Goal: Understand site structure: Understand site structure

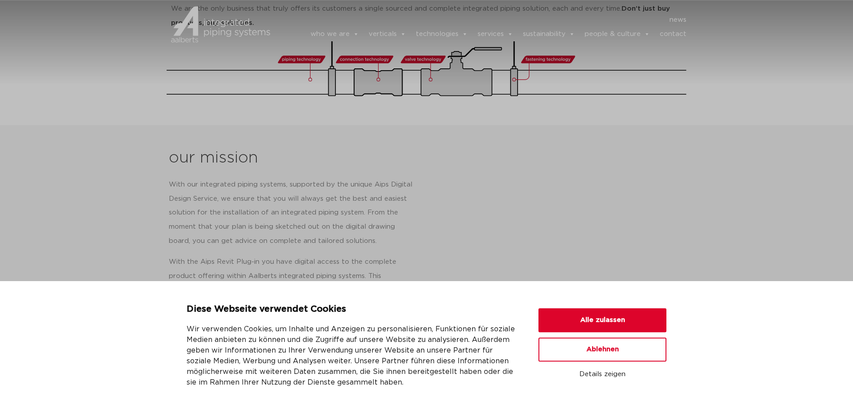
scroll to position [363, 0]
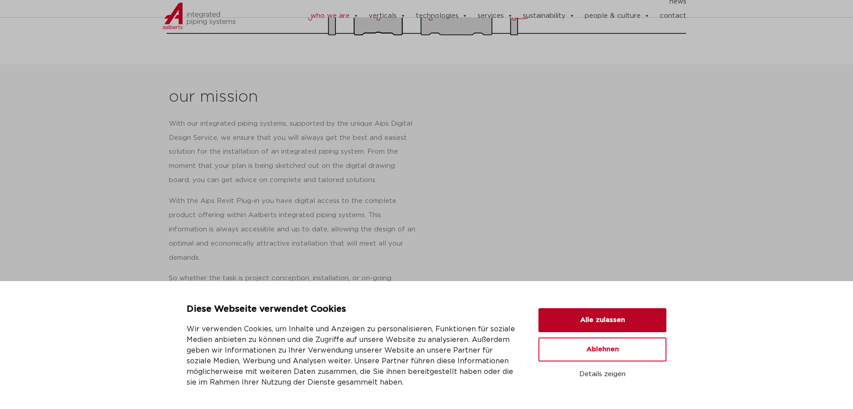
click at [613, 323] on button "Alle zulassen" at bounding box center [603, 320] width 128 height 24
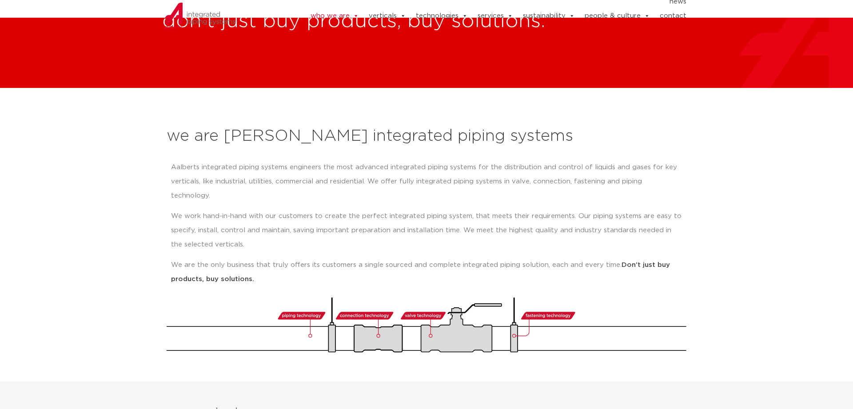
scroll to position [0, 0]
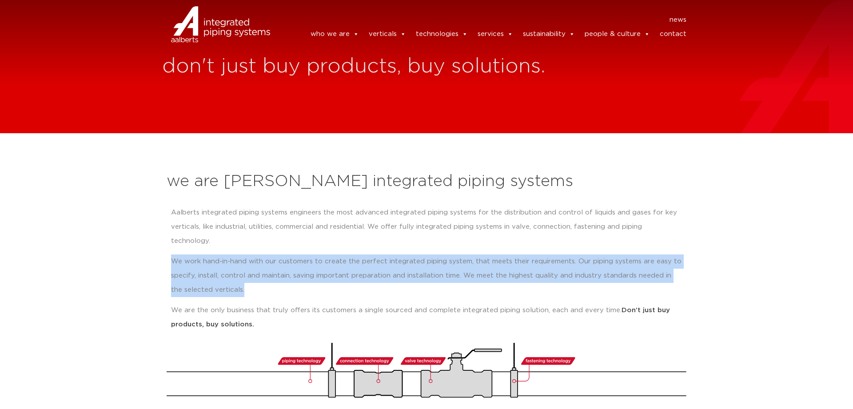
drag, startPoint x: 233, startPoint y: 276, endPoint x: 173, endPoint y: 241, distance: 69.5
click at [173, 255] on p "We work hand-in-hand with our customers to create the perfect integrated piping…" at bounding box center [426, 276] width 511 height 43
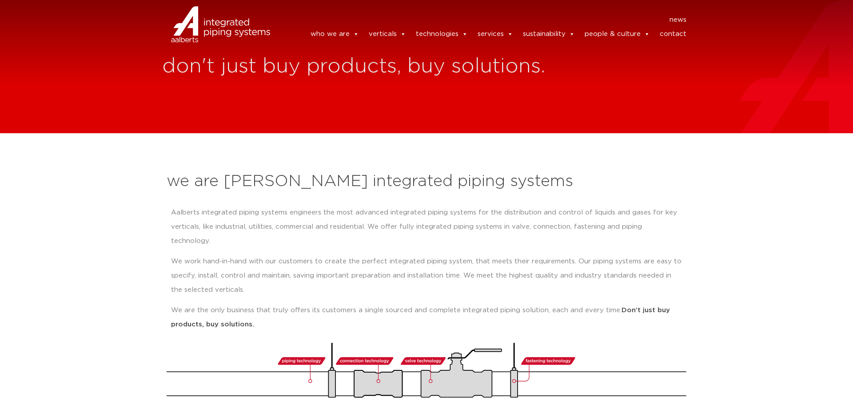
click at [252, 281] on p "We work hand-in-hand with our customers to create the perfect integrated piping…" at bounding box center [426, 276] width 511 height 43
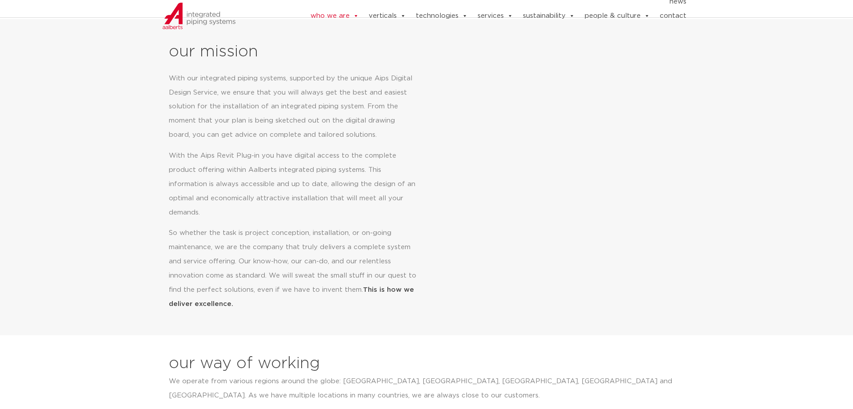
scroll to position [680, 0]
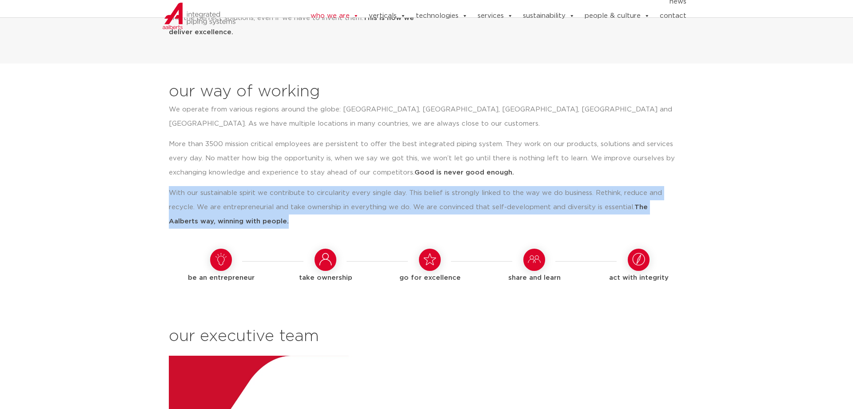
drag, startPoint x: 266, startPoint y: 204, endPoint x: 133, endPoint y: 179, distance: 135.3
click at [133, 179] on section "our way of working We operate from various regions around the globe: America, U…" at bounding box center [426, 366] width 853 height 604
click at [308, 186] on p "With our sustainable spirit we contribute to circularity every single day. This…" at bounding box center [423, 207] width 509 height 43
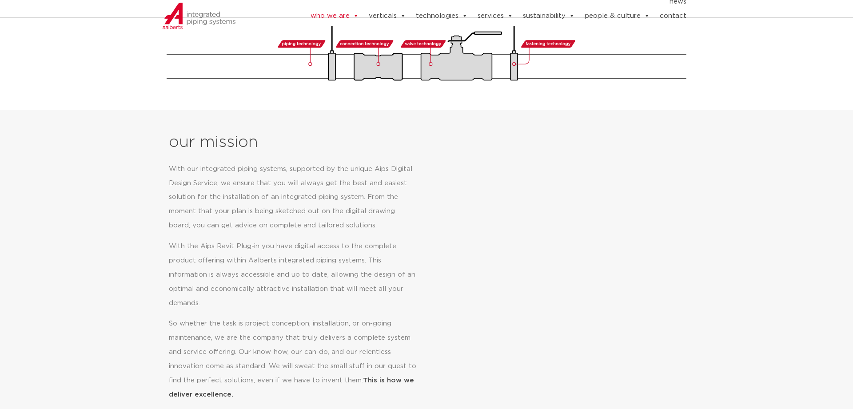
scroll to position [0, 0]
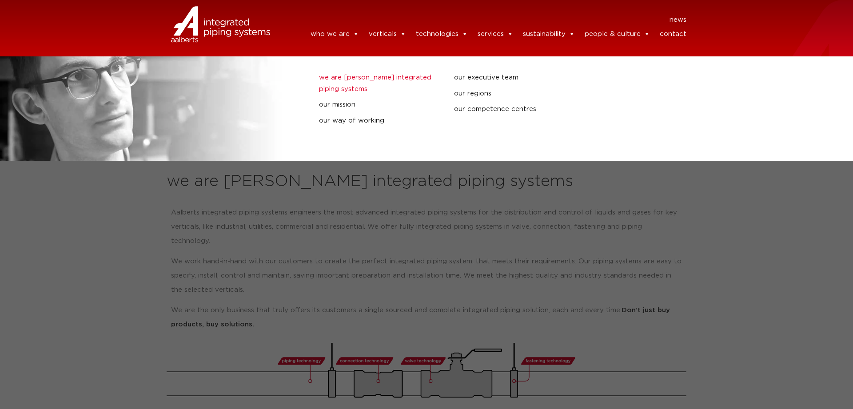
click at [339, 79] on link "we are [PERSON_NAME] integrated piping systems" at bounding box center [380, 83] width 122 height 23
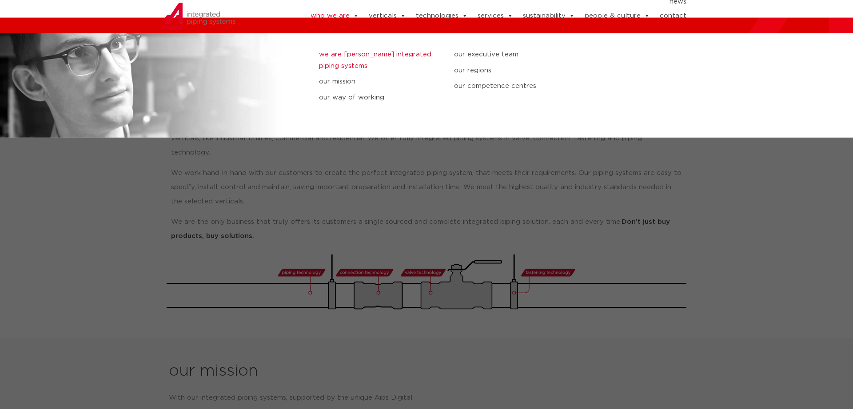
scroll to position [89, 0]
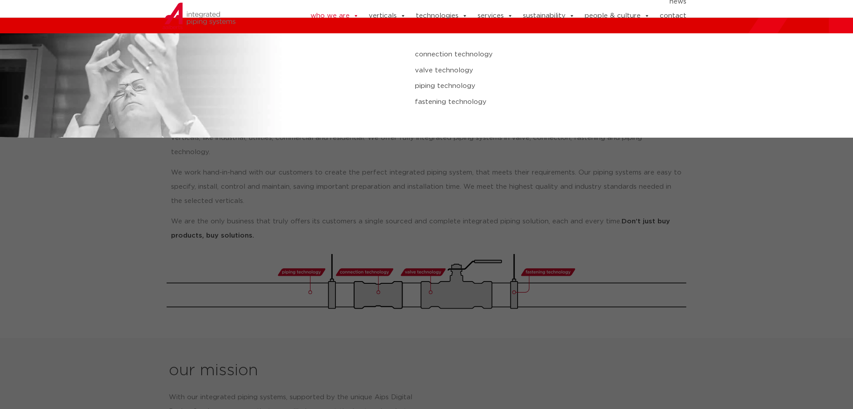
click at [458, 88] on link "piping technology" at bounding box center [575, 86] width 320 height 12
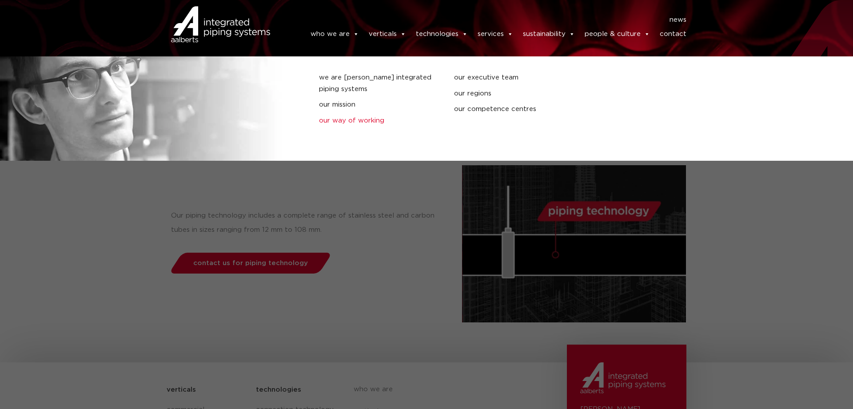
click at [356, 120] on link "our way of working" at bounding box center [380, 121] width 122 height 12
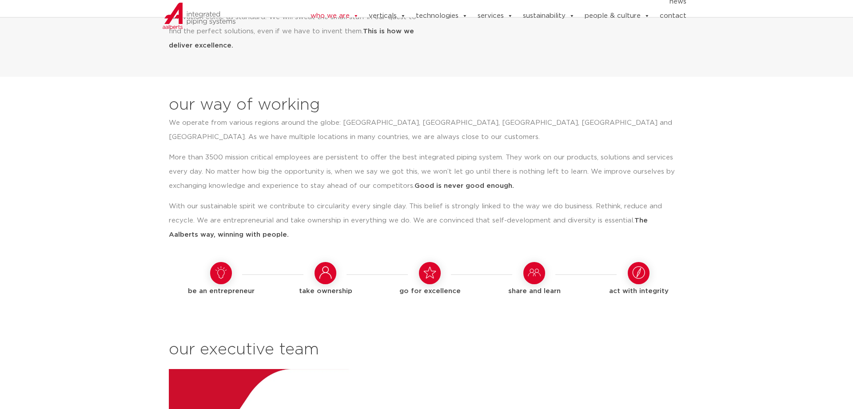
scroll to position [639, 0]
